Goal: Information Seeking & Learning: Learn about a topic

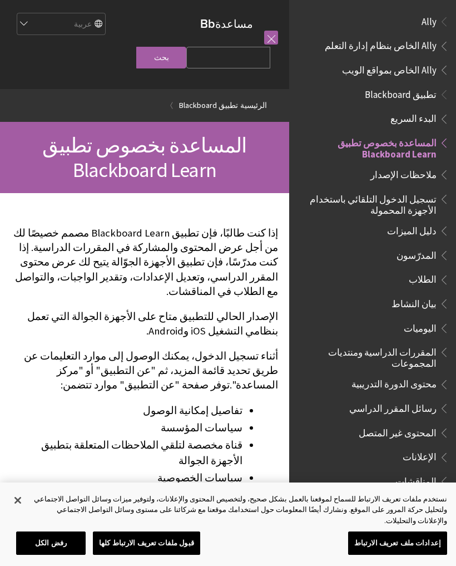
scroll to position [115, 0]
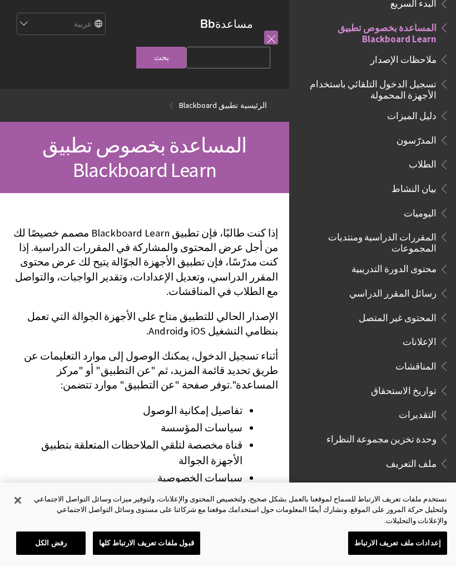
click at [428, 165] on span "الطلاب" at bounding box center [423, 162] width 28 height 15
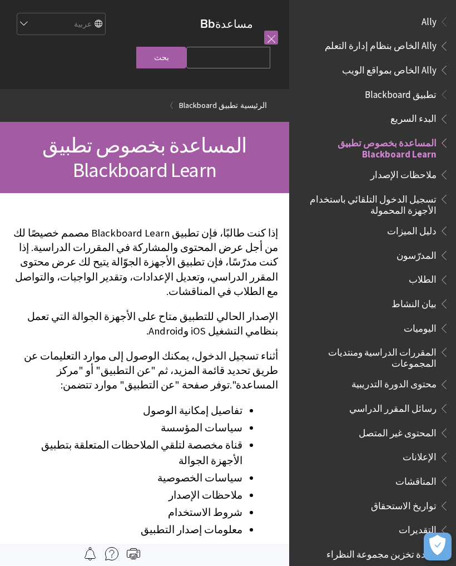
scroll to position [115, 0]
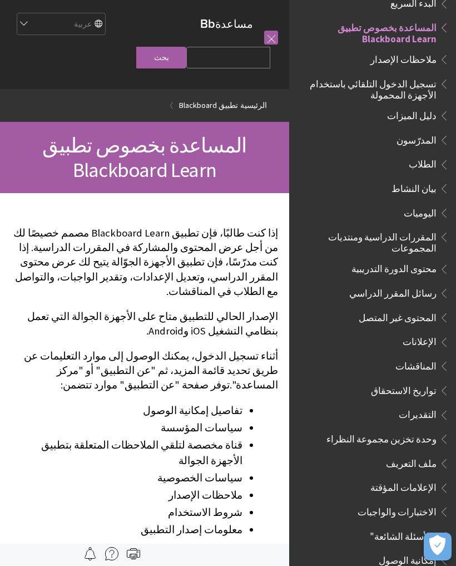
click at [411, 96] on span "تسجيل الدخول التلقائي باستخدام الأجهزة المحمولة" at bounding box center [370, 88] width 134 height 26
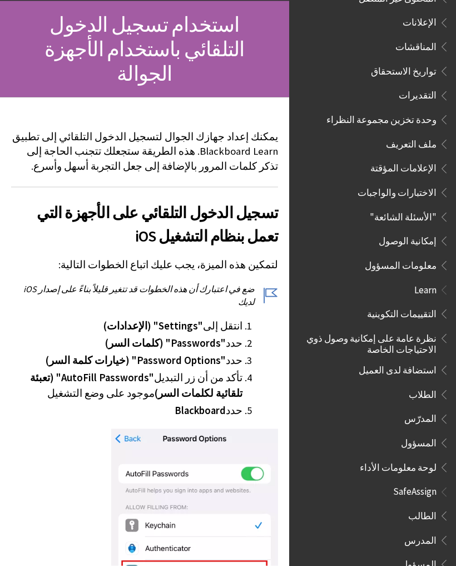
scroll to position [433, 0]
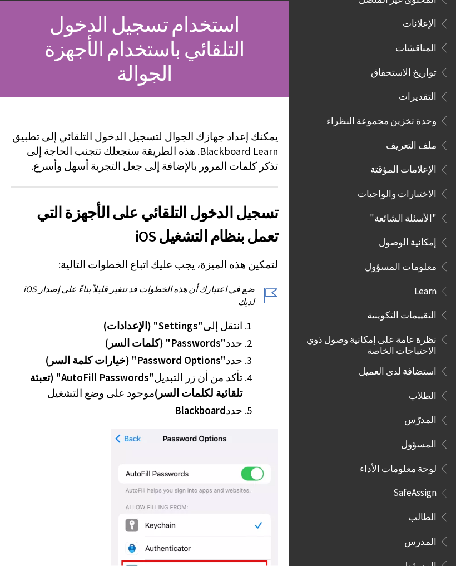
click at [422, 508] on span "الطالب" at bounding box center [423, 515] width 28 height 15
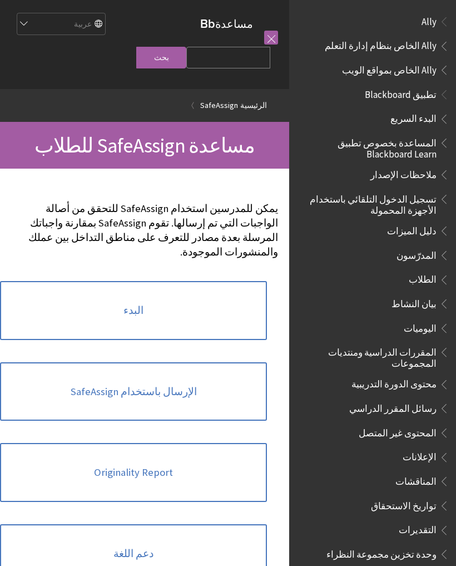
click at [415, 90] on span "تطبيق Blackboard" at bounding box center [401, 92] width 72 height 15
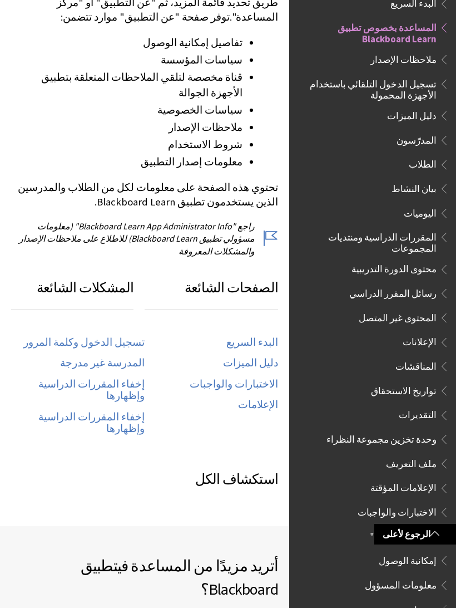
scroll to position [368, 0]
click at [129, 336] on link "تسجيل الدخول وكلمة المرور" at bounding box center [83, 342] width 121 height 13
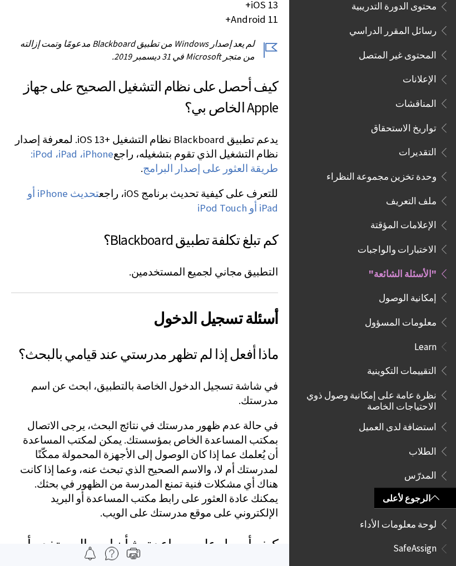
scroll to position [318, 0]
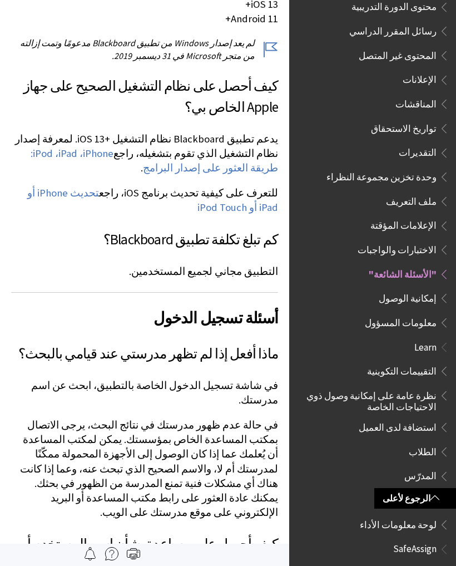
click at [96, 199] on link "تحديث iPhone أو iPad أو iPod Touch" at bounding box center [152, 200] width 251 height 28
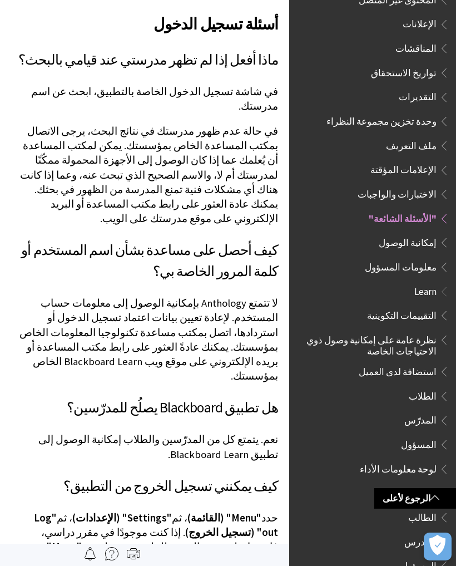
scroll to position [611, 0]
